Goal: Information Seeking & Learning: Compare options

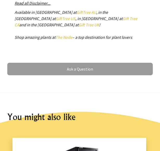
scroll to position [312, 0]
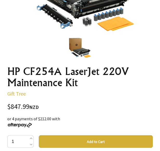
scroll to position [52, 0]
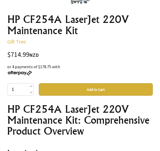
scroll to position [130, 0]
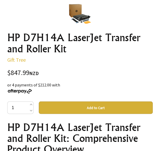
scroll to position [182, 0]
